Goal: Task Accomplishment & Management: Use online tool/utility

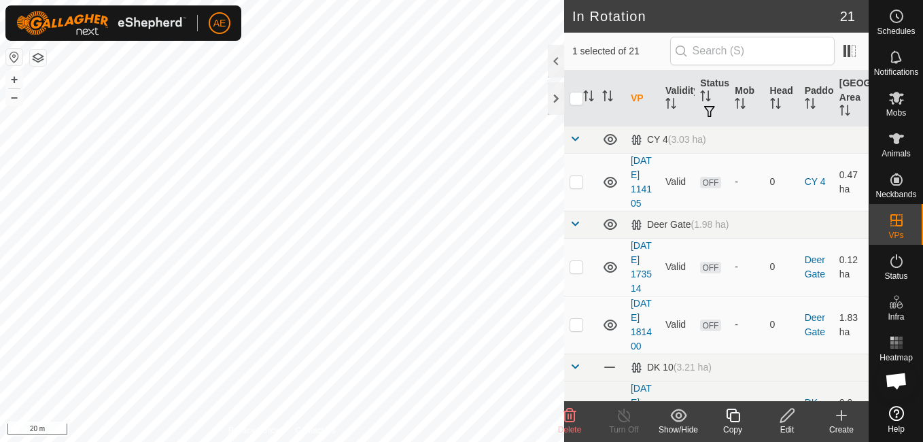
click at [784, 413] on icon at bounding box center [787, 415] width 17 height 16
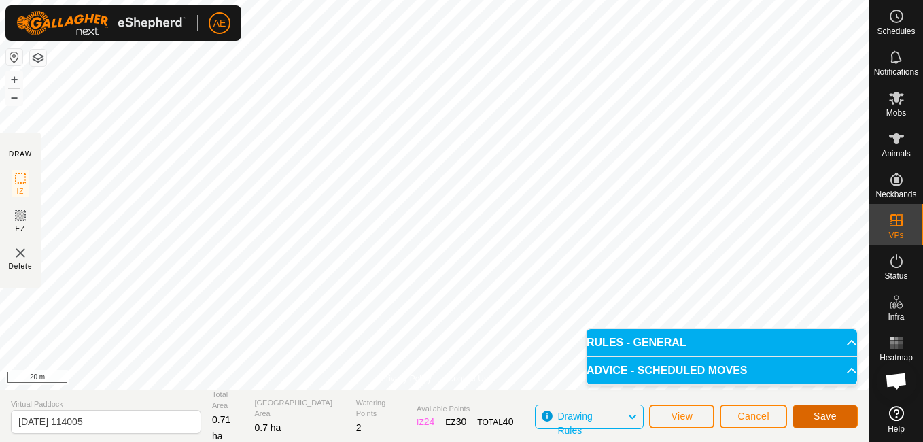
click at [814, 413] on button "Save" at bounding box center [825, 416] width 65 height 24
click at [662, 338] on p-accordion-header "RULES - GENERAL" at bounding box center [722, 342] width 271 height 27
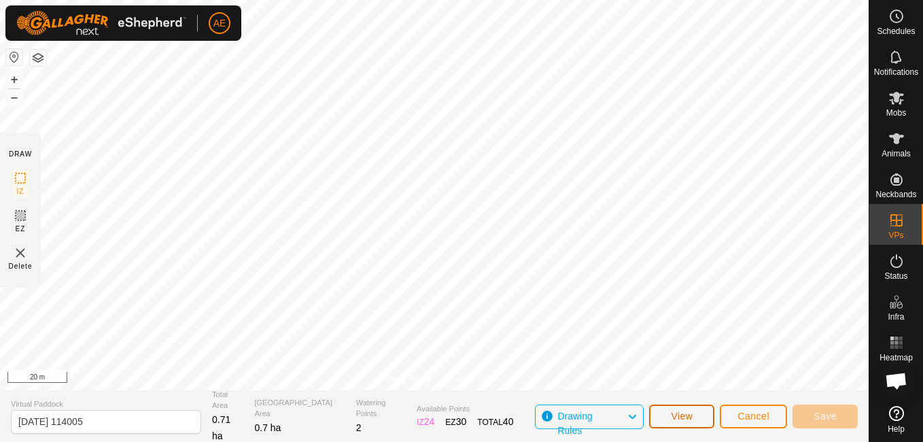
click at [682, 421] on span "View" at bounding box center [682, 416] width 22 height 11
click at [755, 415] on span "Cancel" at bounding box center [753, 416] width 32 height 11
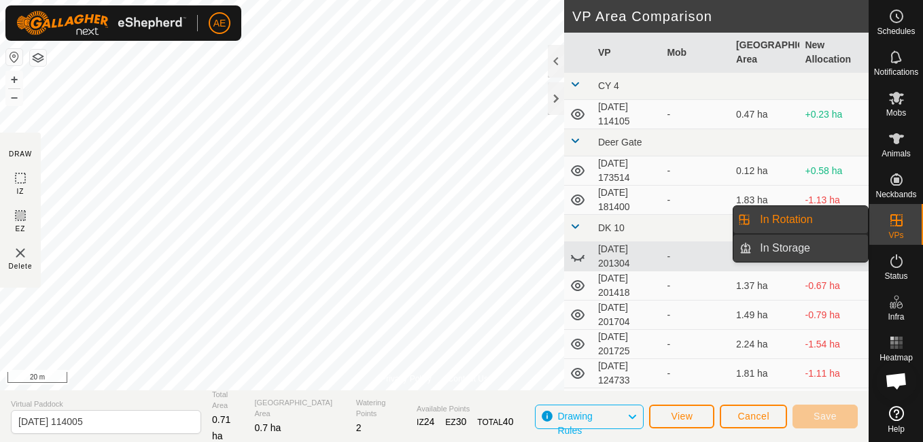
click at [817, 250] on link "In Storage" at bounding box center [810, 247] width 116 height 27
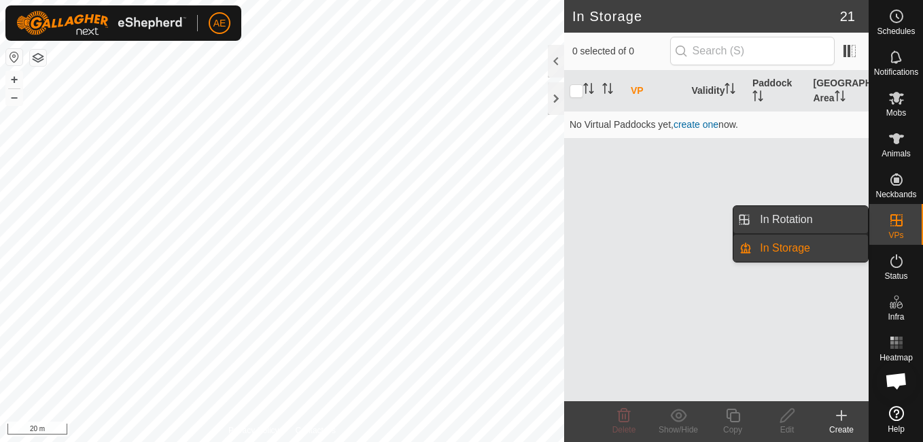
click at [822, 224] on link "In Rotation" at bounding box center [810, 219] width 116 height 27
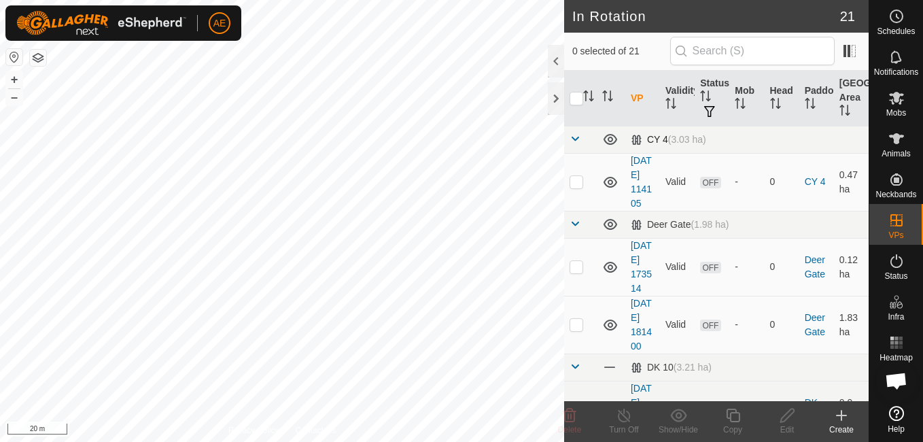
checkbox input "true"
click at [786, 419] on icon at bounding box center [787, 415] width 14 height 14
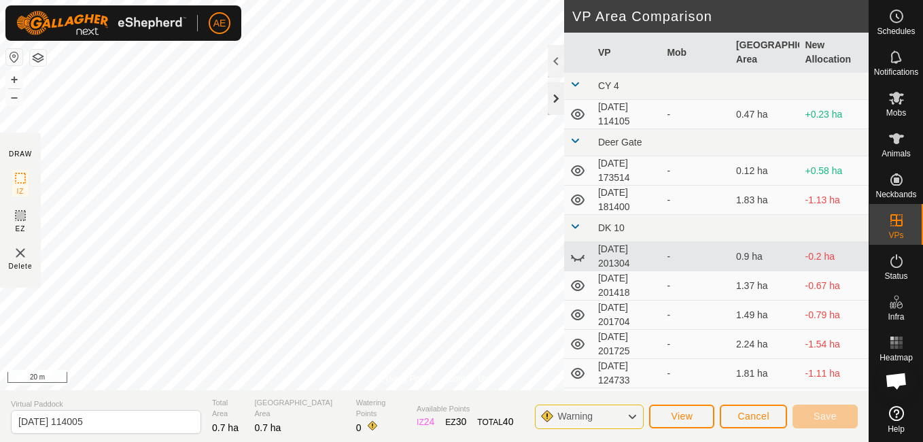
click at [555, 101] on div at bounding box center [556, 98] width 16 height 33
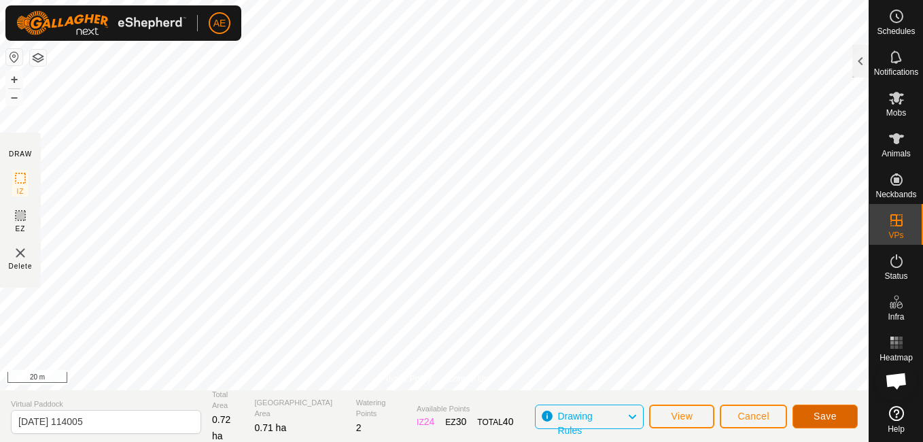
click at [829, 415] on span "Save" at bounding box center [825, 416] width 23 height 11
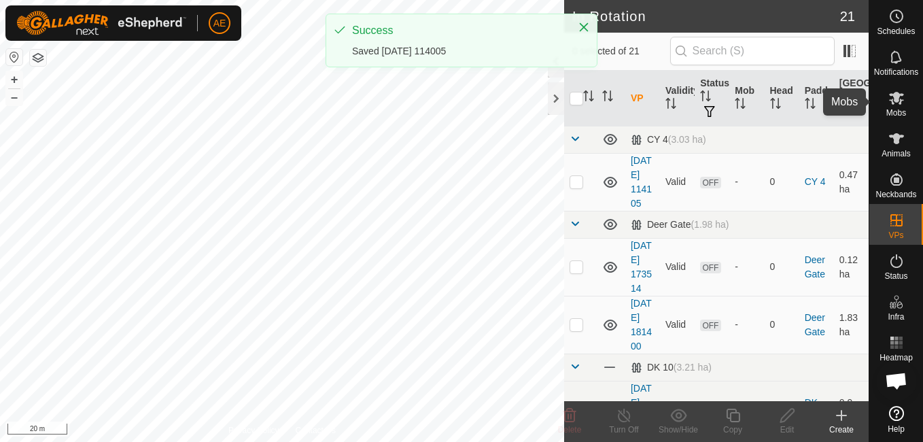
click at [899, 103] on icon at bounding box center [896, 98] width 15 height 13
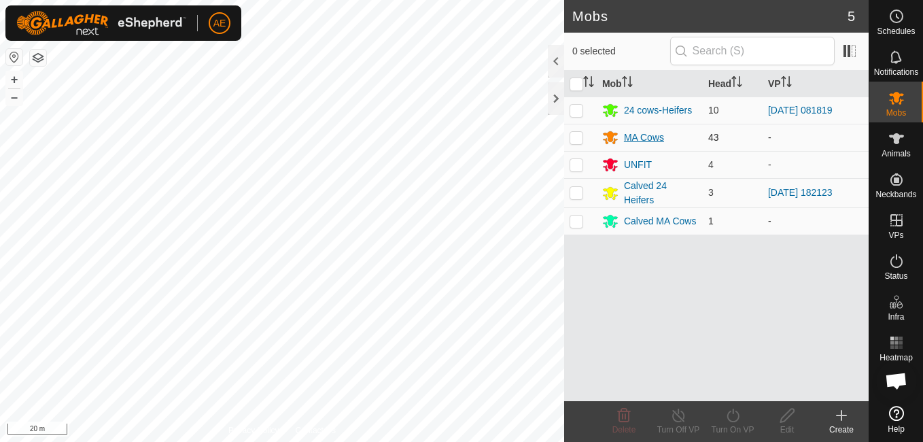
click at [648, 141] on div "MA Cows" at bounding box center [644, 138] width 40 height 14
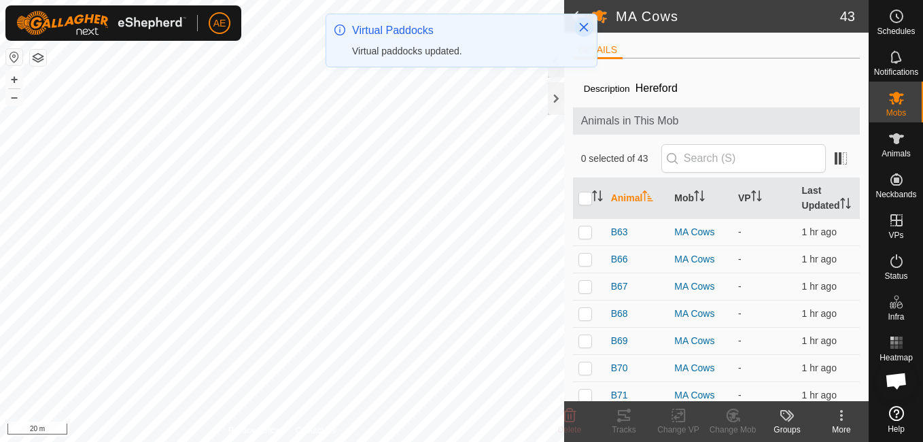
click at [589, 29] on icon "Close" at bounding box center [583, 27] width 11 height 11
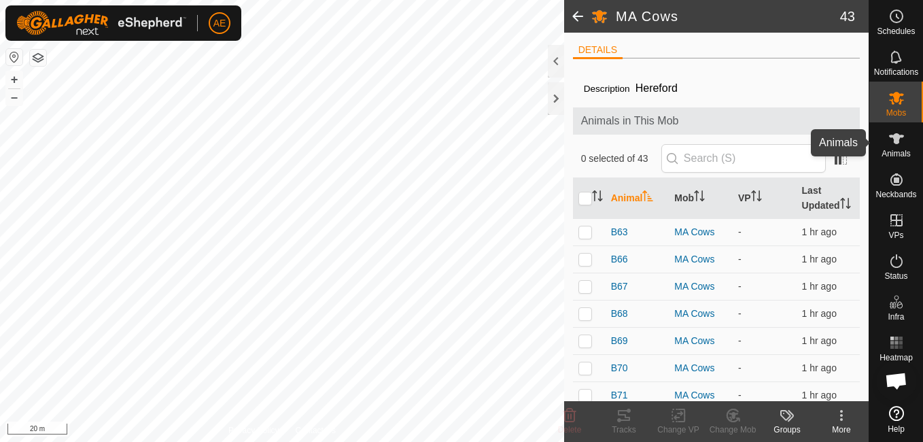
click at [901, 141] on icon at bounding box center [896, 139] width 16 height 16
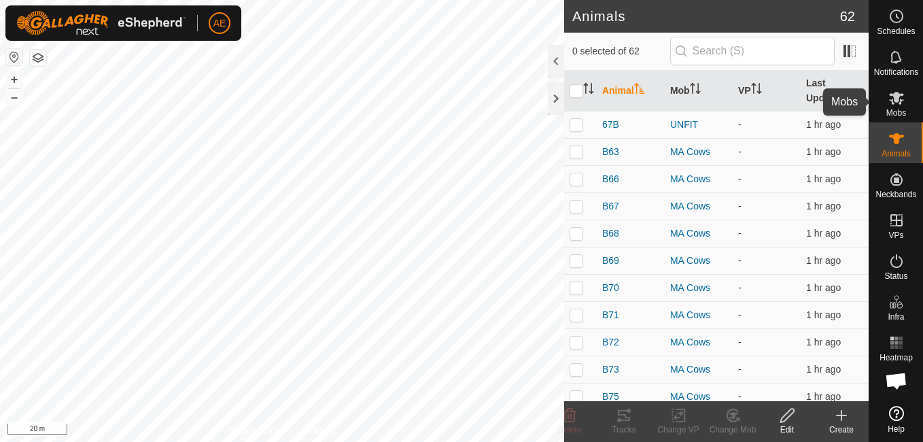
click at [897, 101] on icon at bounding box center [896, 98] width 15 height 13
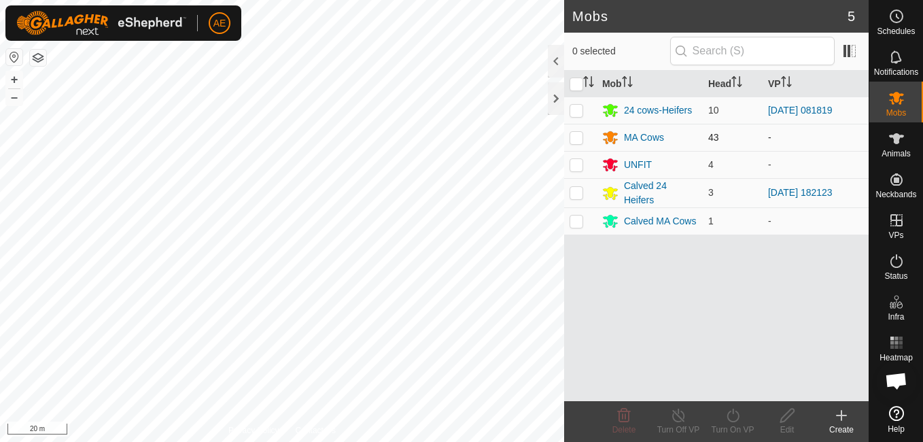
click at [578, 143] on p-checkbox at bounding box center [577, 137] width 14 height 11
checkbox input "true"
click at [737, 422] on icon at bounding box center [733, 415] width 17 height 16
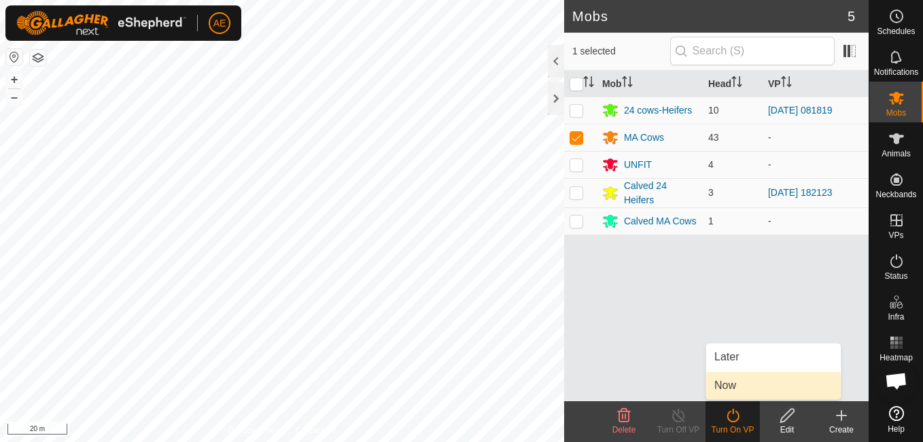
click at [721, 375] on link "Now" at bounding box center [773, 385] width 135 height 27
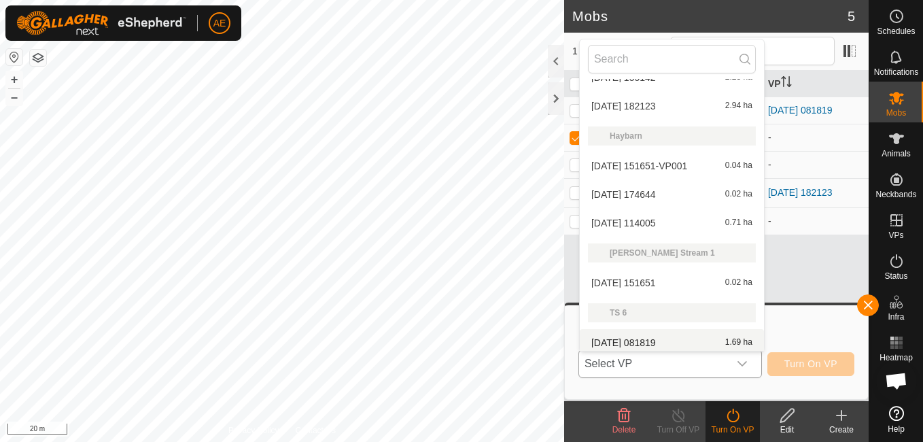
scroll to position [573, 0]
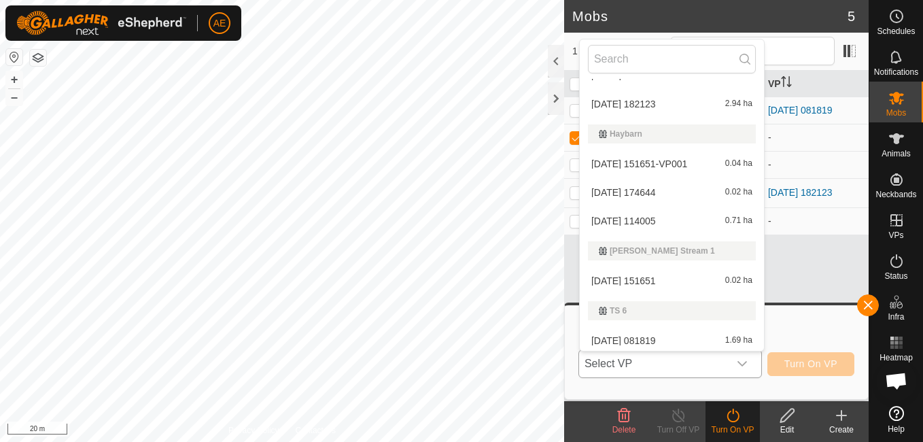
click at [660, 220] on li "[DATE] 114005 0.71 ha" at bounding box center [672, 220] width 184 height 27
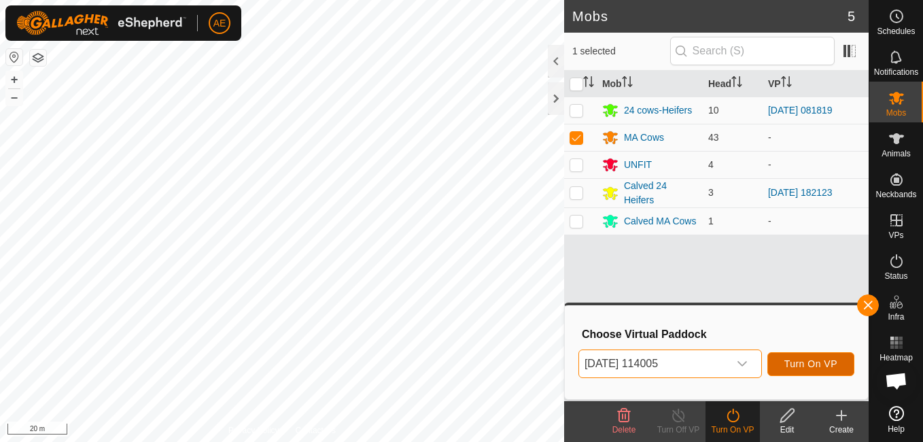
click at [803, 362] on span "Turn On VP" at bounding box center [810, 363] width 53 height 11
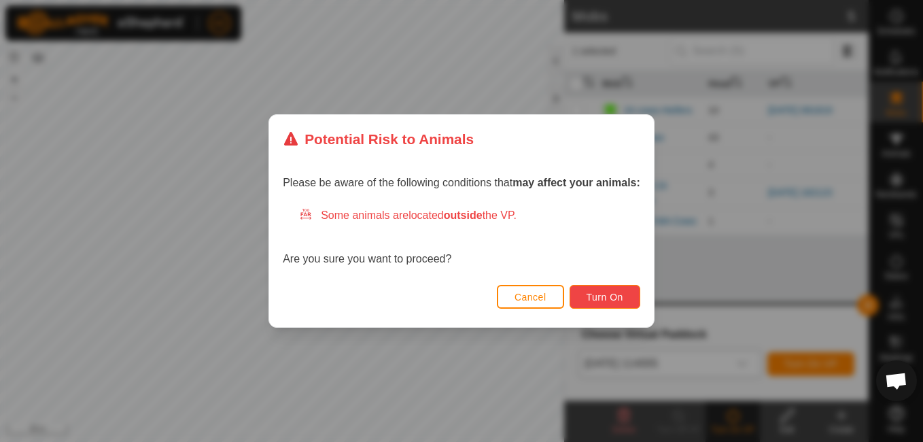
click at [606, 301] on span "Turn On" at bounding box center [605, 297] width 37 height 11
